Goal: Transaction & Acquisition: Purchase product/service

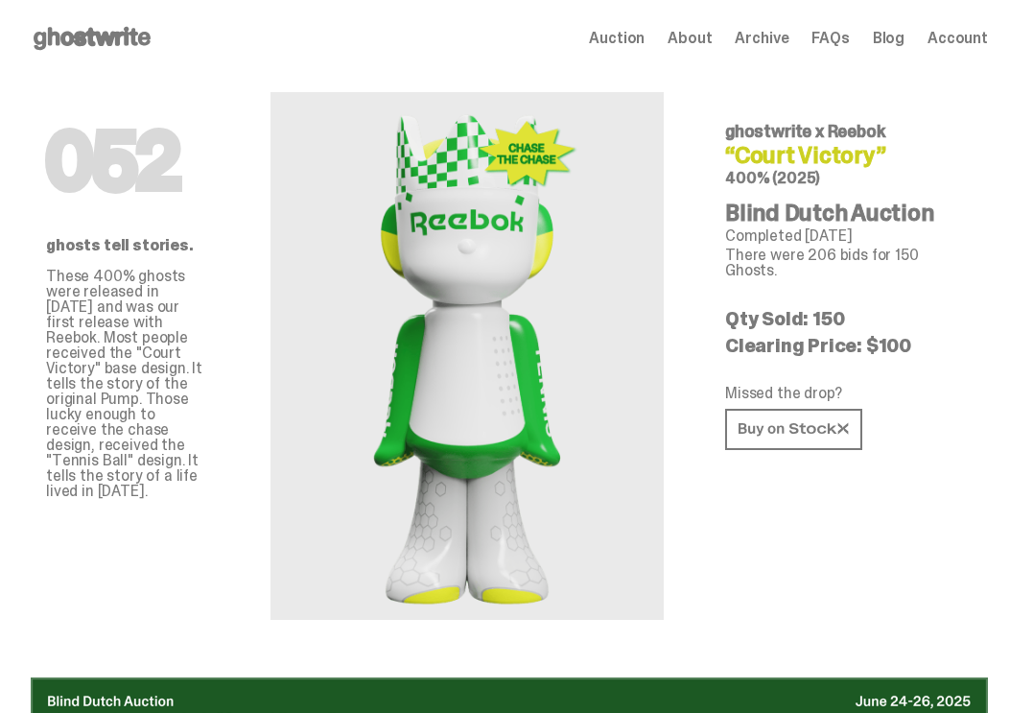
click at [708, 41] on span "About" at bounding box center [690, 38] width 44 height 15
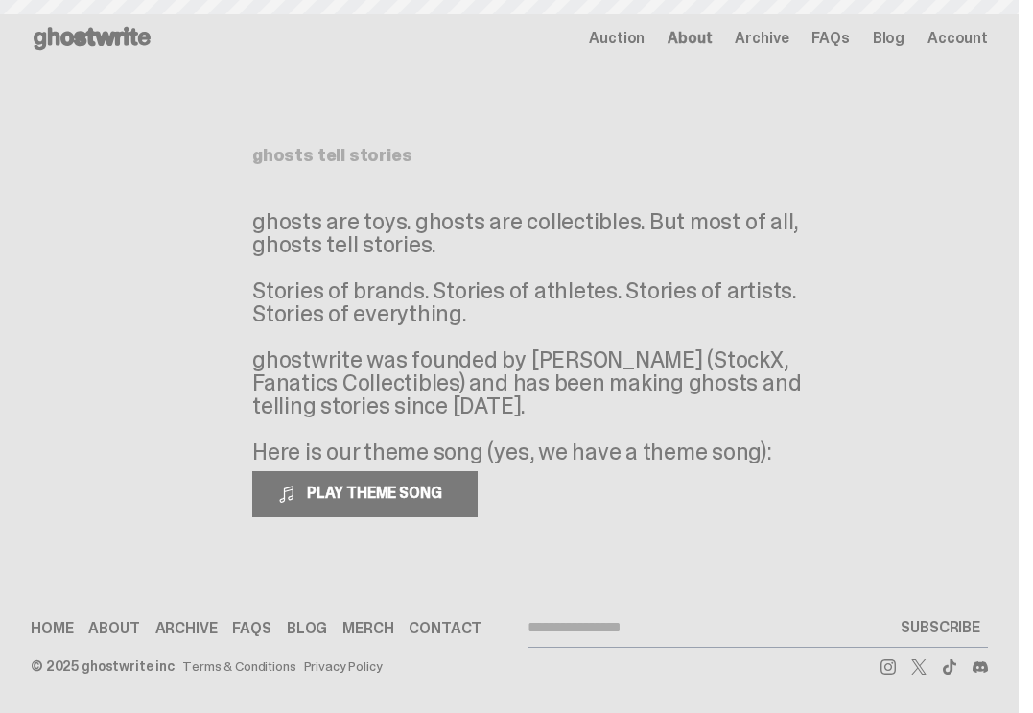
click at [95, 49] on icon at bounding box center [92, 38] width 123 height 31
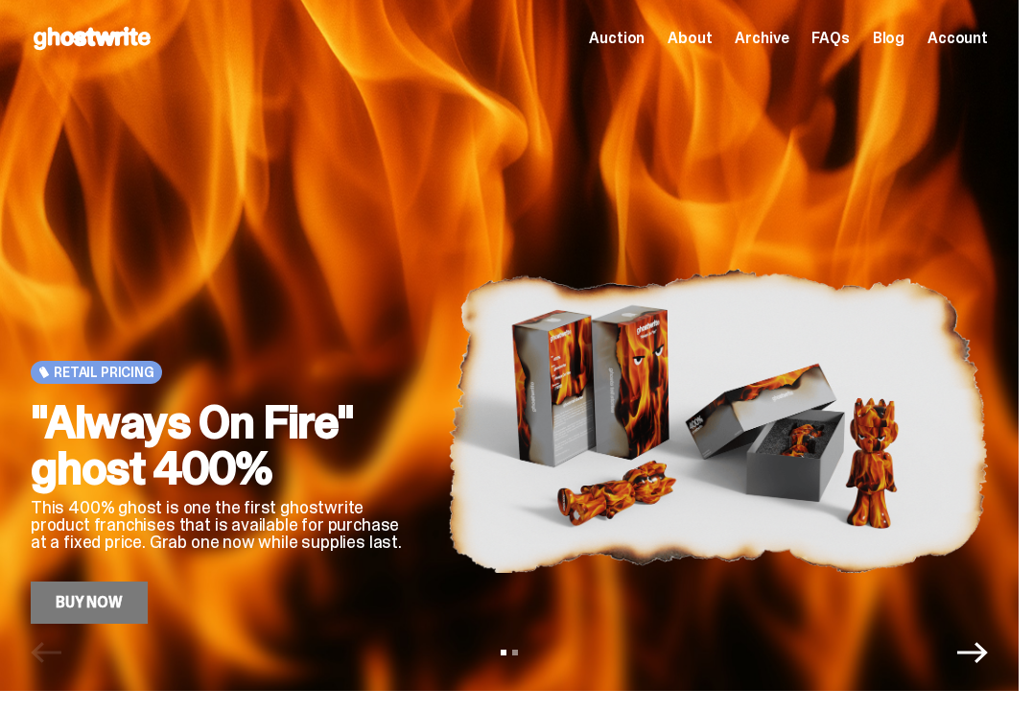
click at [108, 606] on link "Buy Now" at bounding box center [89, 602] width 117 height 42
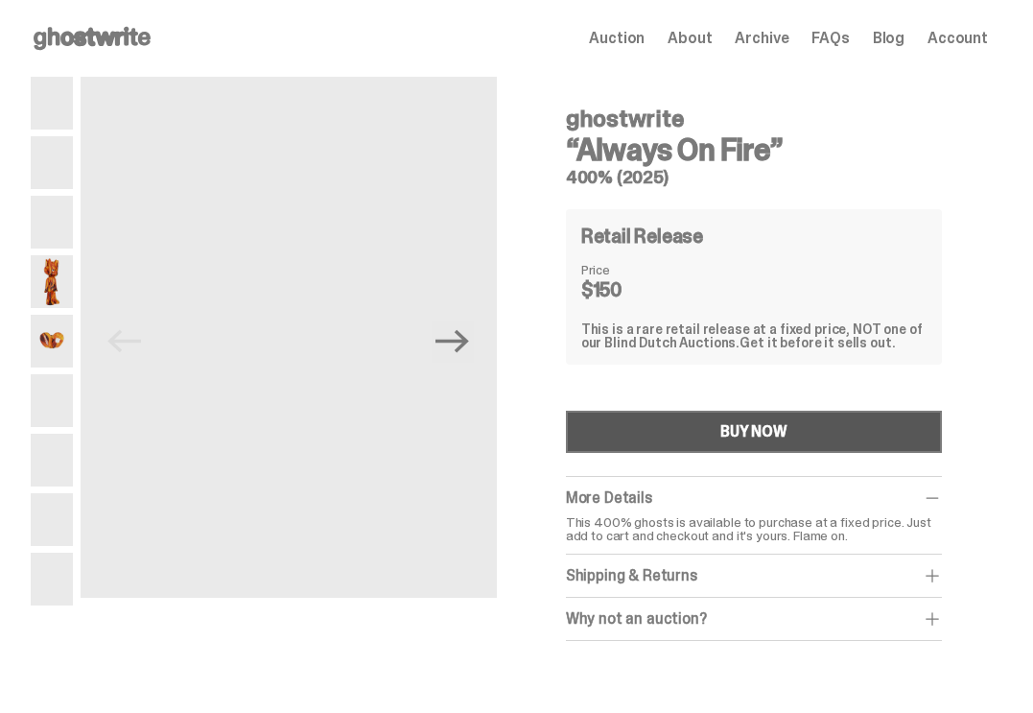
click at [743, 429] on div "BUY NOW" at bounding box center [753, 431] width 67 height 15
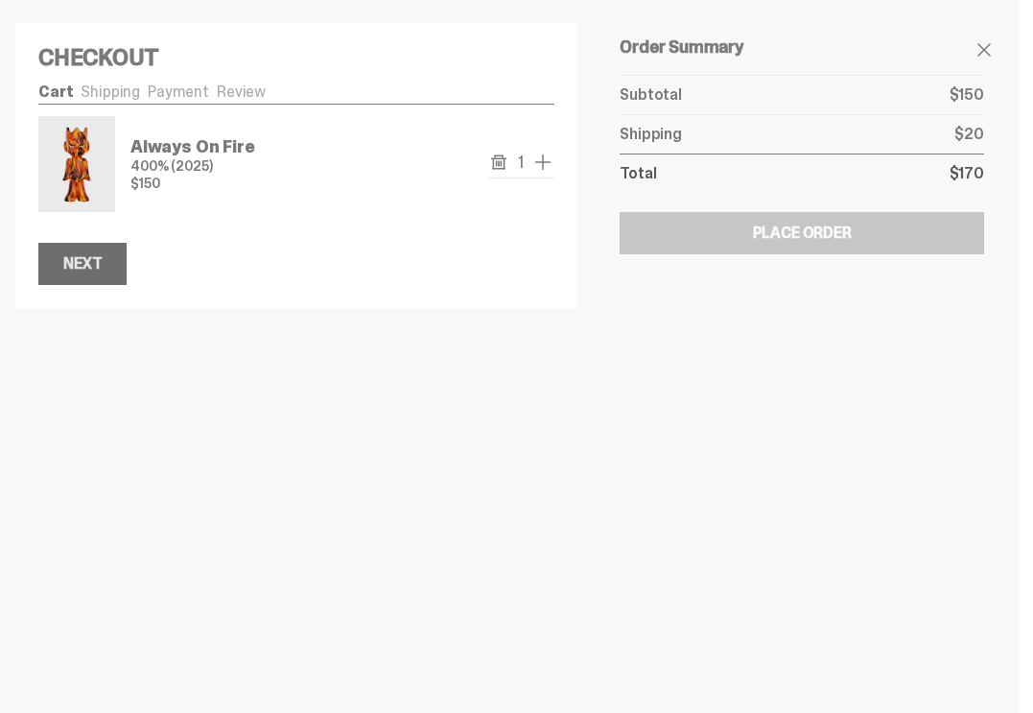
click at [87, 256] on div "Next" at bounding box center [82, 263] width 38 height 15
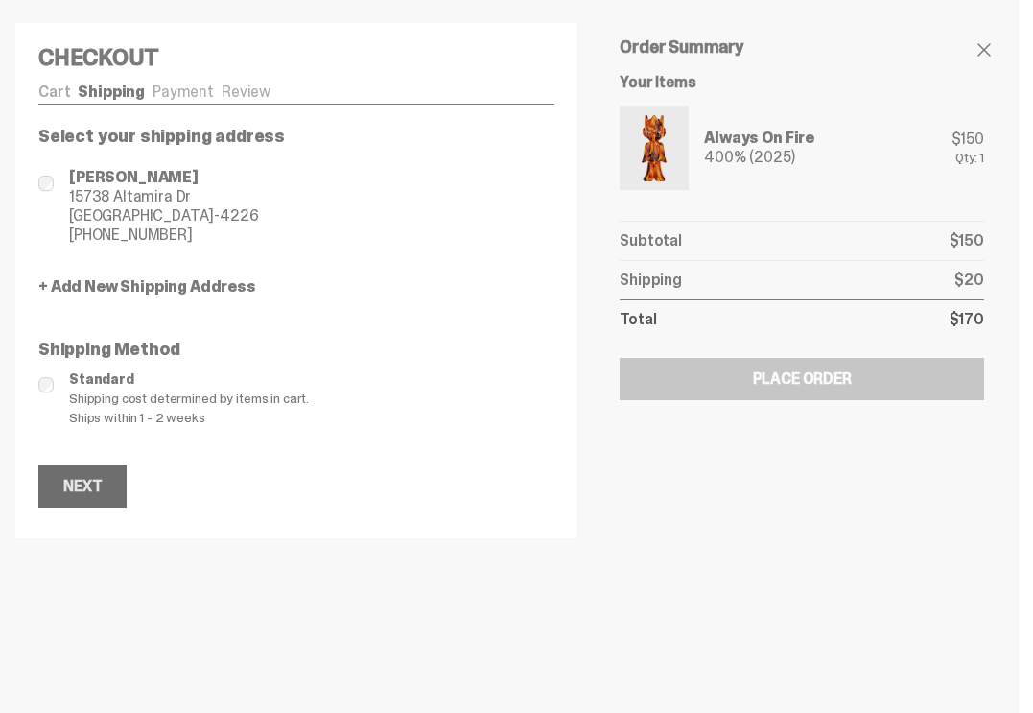
click at [53, 480] on button "Next" at bounding box center [82, 486] width 88 height 42
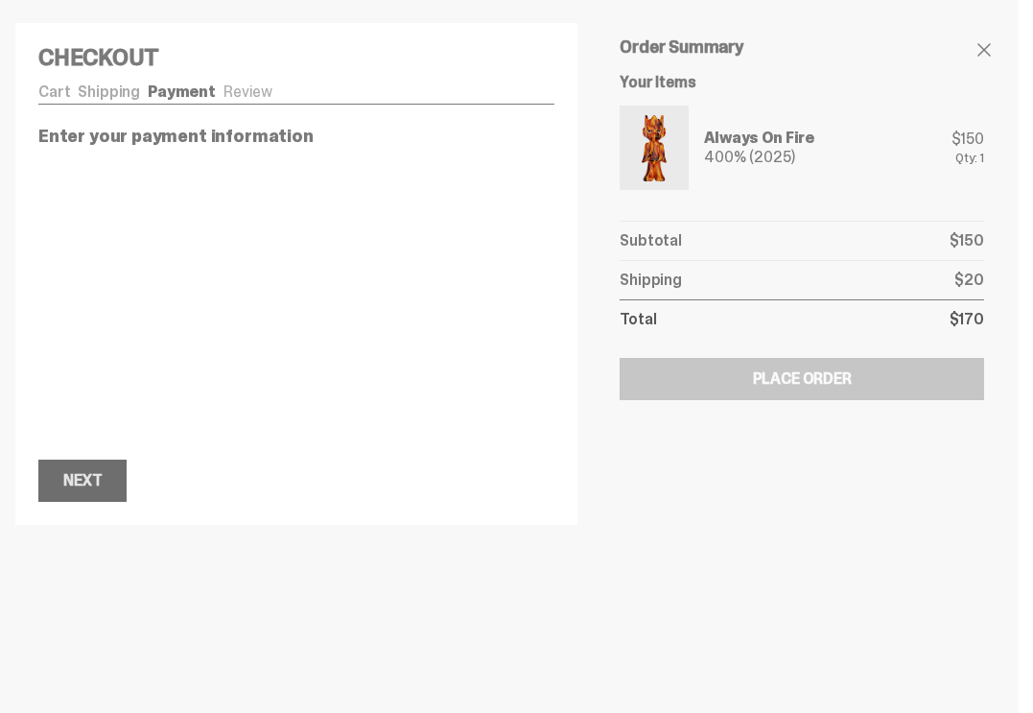
click at [75, 478] on div "Next" at bounding box center [82, 480] width 38 height 15
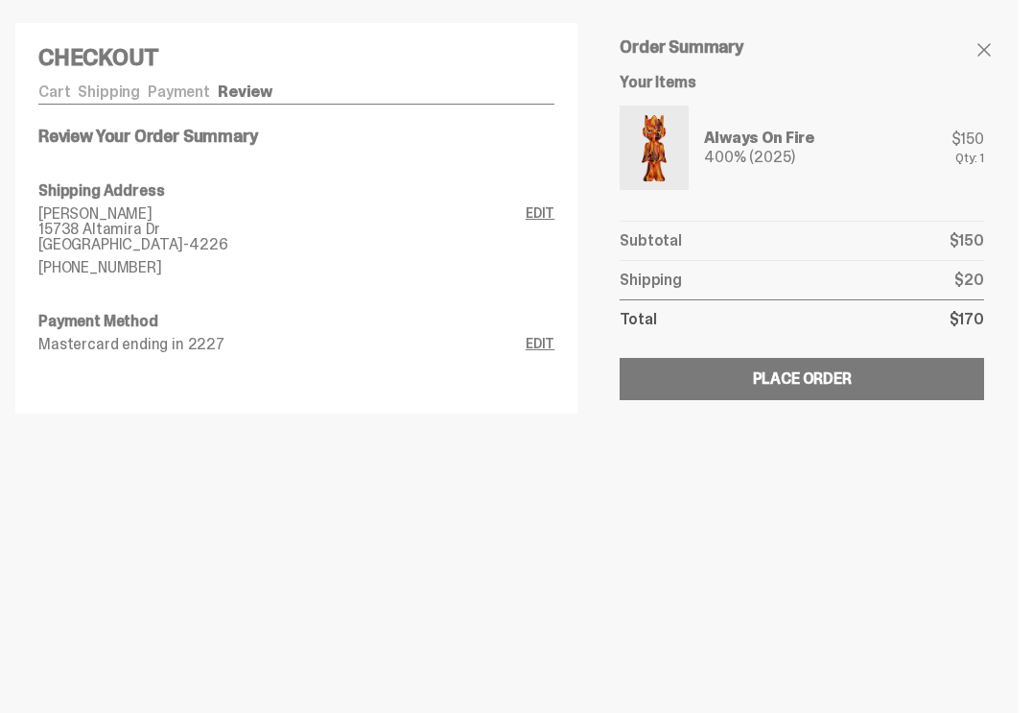
click at [762, 477] on div at bounding box center [516, 356] width 1033 height 713
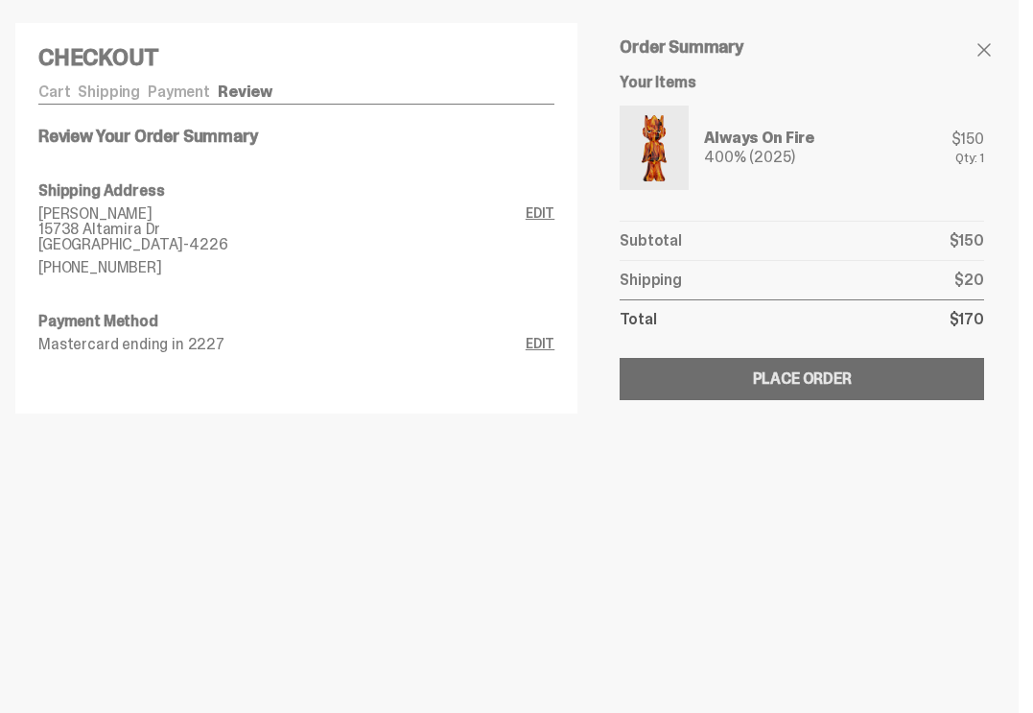
click at [833, 371] on div "Place Order" at bounding box center [802, 378] width 99 height 15
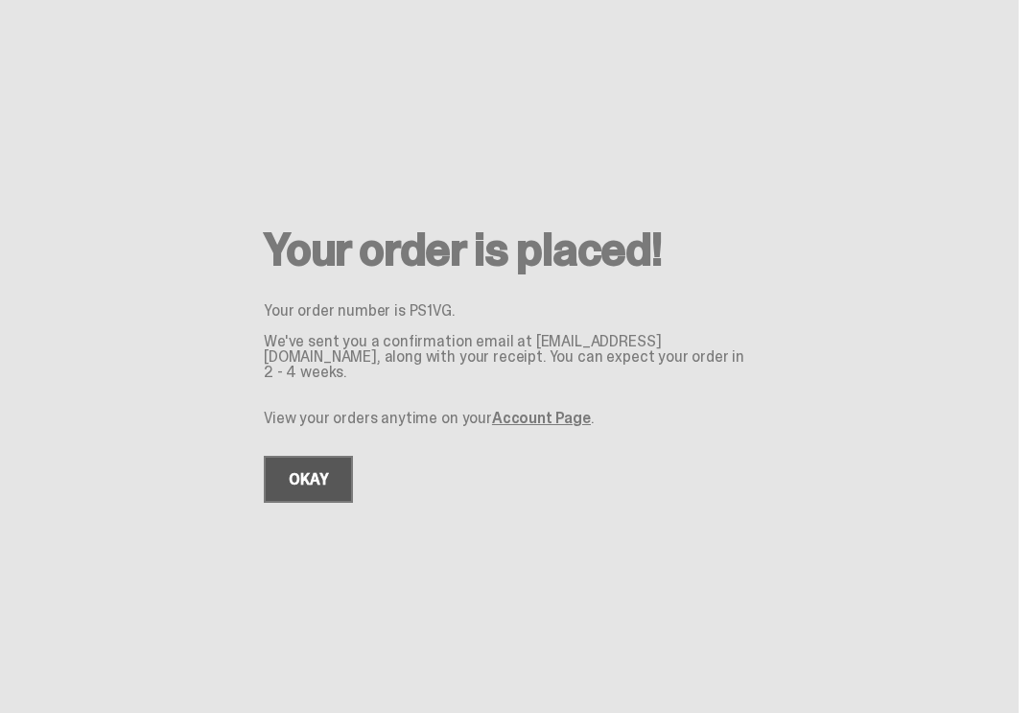
click at [305, 469] on link "OKAY" at bounding box center [308, 479] width 89 height 47
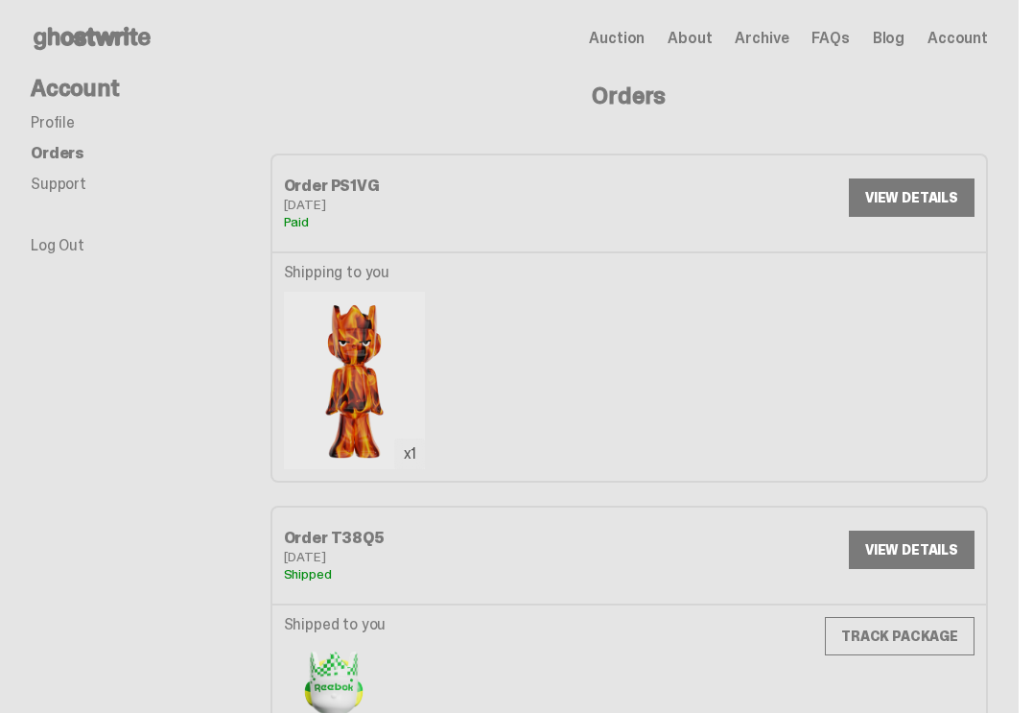
click at [949, 198] on link "VIEW DETAILS" at bounding box center [912, 197] width 126 height 38
